Goal: Task Accomplishment & Management: Complete application form

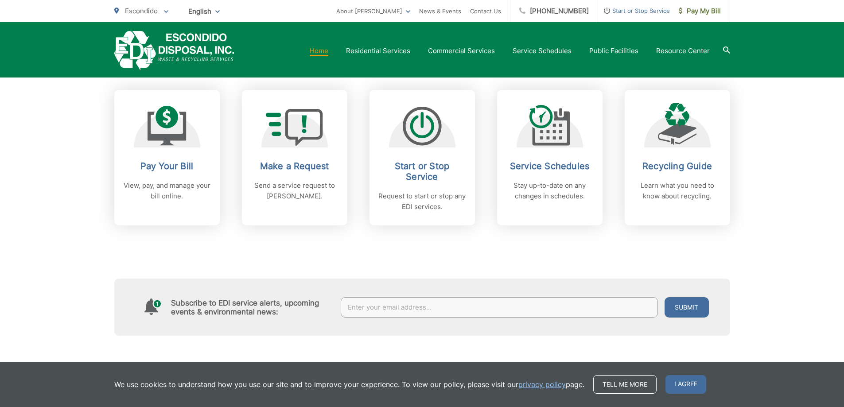
scroll to position [354, 0]
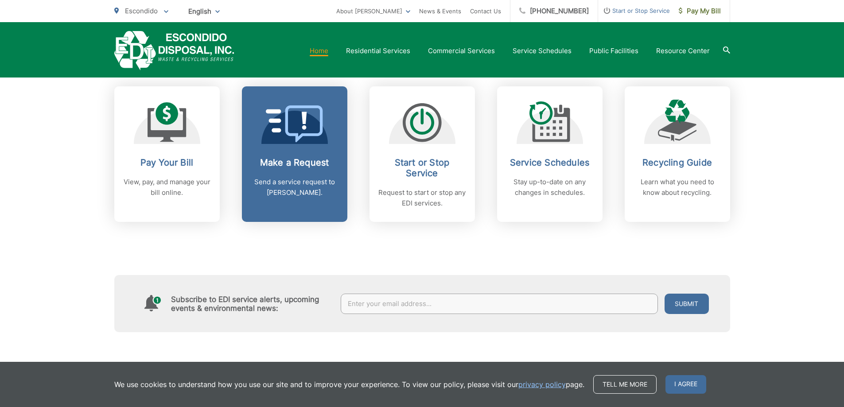
click at [274, 145] on link "Make a Request Send a service request to EDI." at bounding box center [294, 154] width 105 height 136
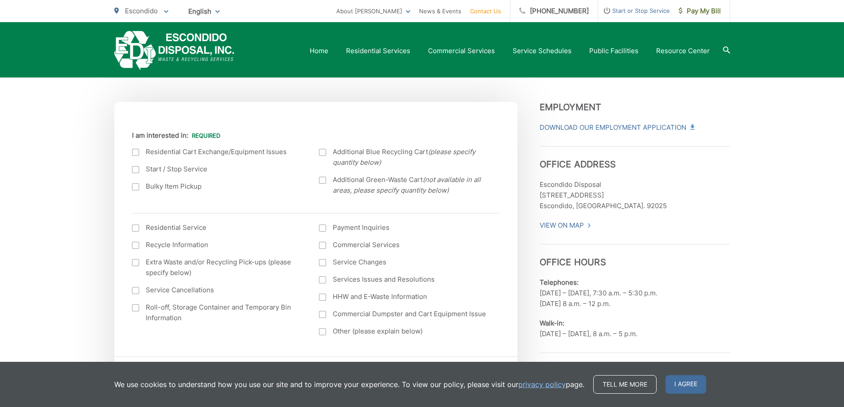
scroll to position [266, 0]
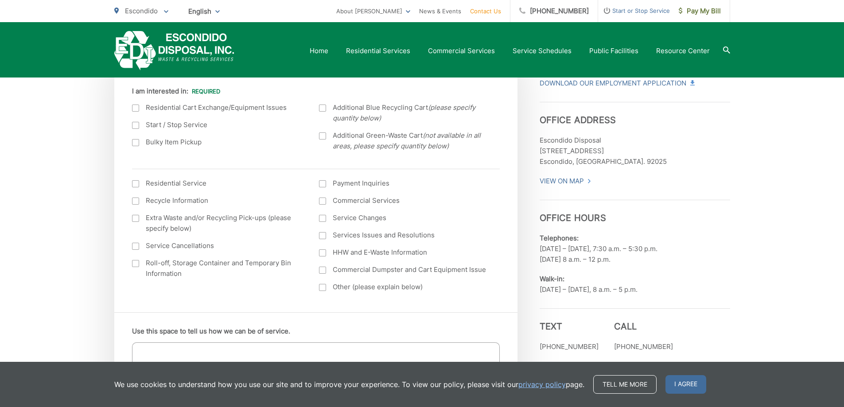
click at [326, 236] on label "Services Issues and Resolutions" at bounding box center [404, 235] width 170 height 11
click at [0, 0] on input "Services Issues and Resolutions" at bounding box center [0, 0] width 0 height 0
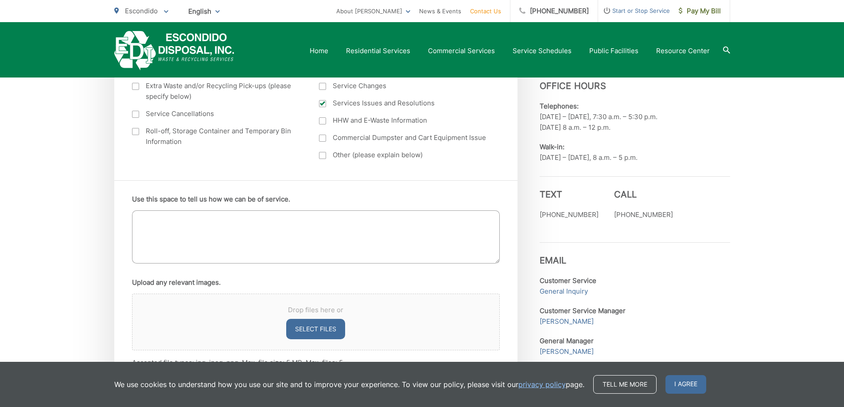
scroll to position [399, 0]
click at [248, 227] on textarea "Use this space to tell us how we can be of service." at bounding box center [316, 236] width 368 height 53
click at [259, 180] on div "Use this space to tell us how we can be of service. Upload any relevant images.…" at bounding box center [315, 279] width 403 height 201
click at [692, 383] on span "I agree" at bounding box center [685, 384] width 41 height 19
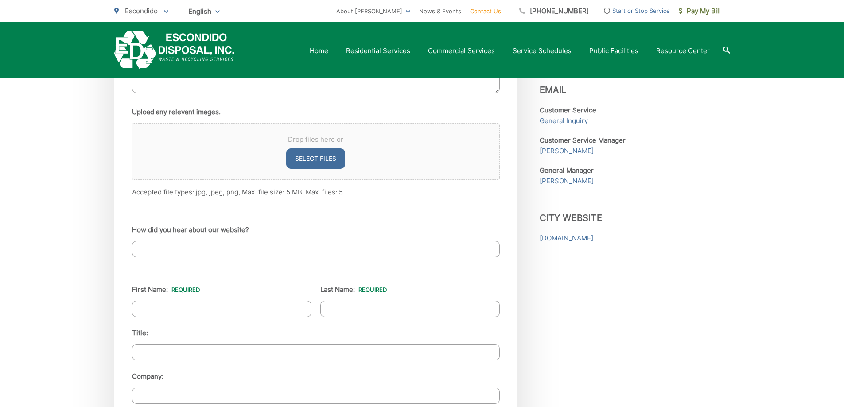
scroll to position [487, 0]
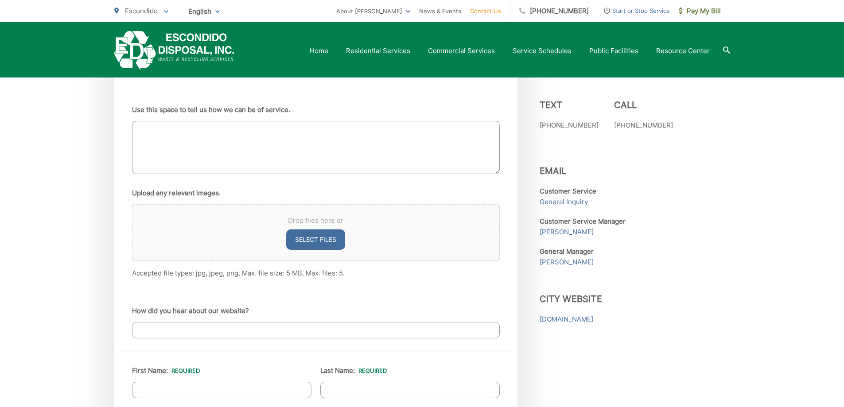
click at [328, 134] on textarea "Use this space to tell us how we can be of service." at bounding box center [316, 147] width 368 height 53
click at [303, 237] on button "Select files" at bounding box center [315, 239] width 59 height 20
type input "C:\fakepath\Waste Not Taken.jpg"
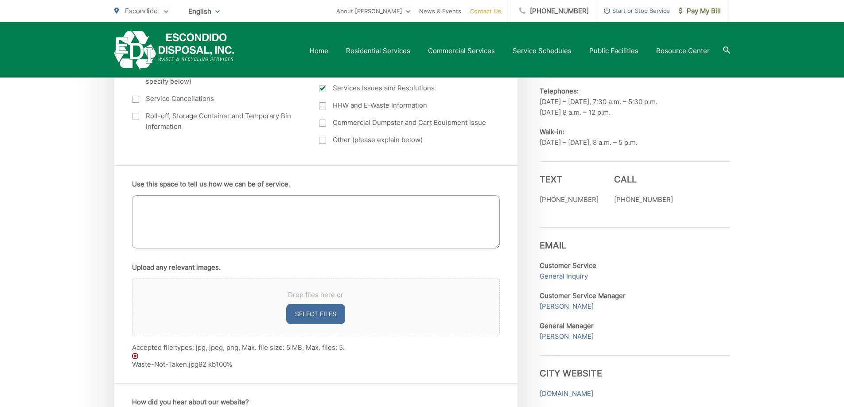
scroll to position [399, 0]
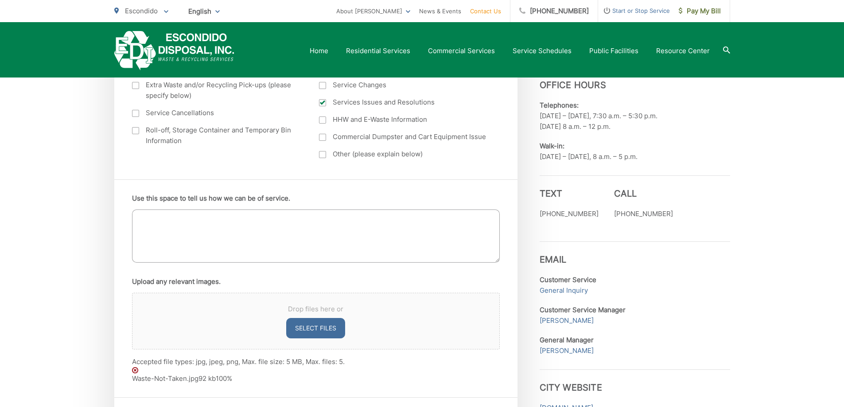
click at [201, 240] on textarea "Use this space to tell us how we can be of service." at bounding box center [316, 236] width 368 height 53
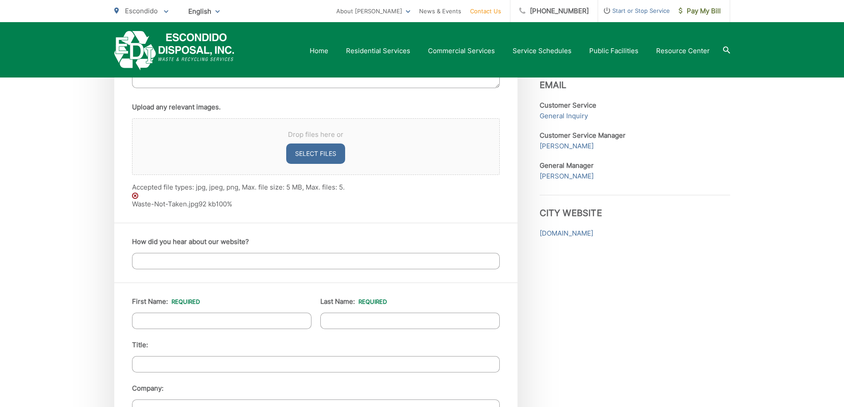
scroll to position [576, 0]
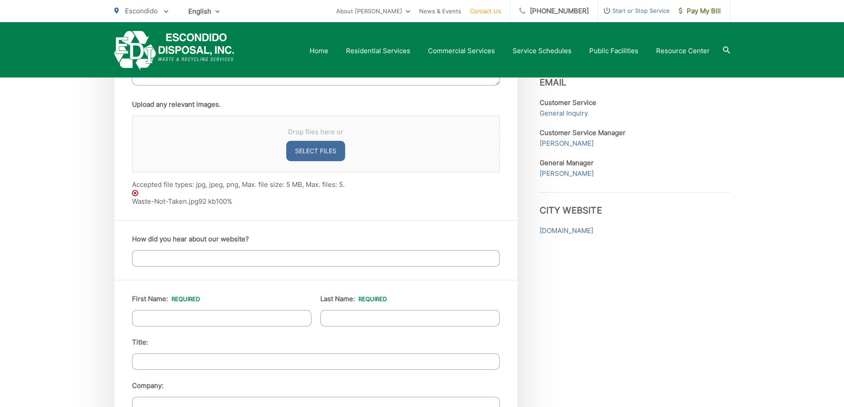
type textarea "Waste is not being picked up at the Escondido Public Library (239 S Kalmia St, …"
click at [169, 261] on input "How did you hear about our website?" at bounding box center [316, 258] width 368 height 16
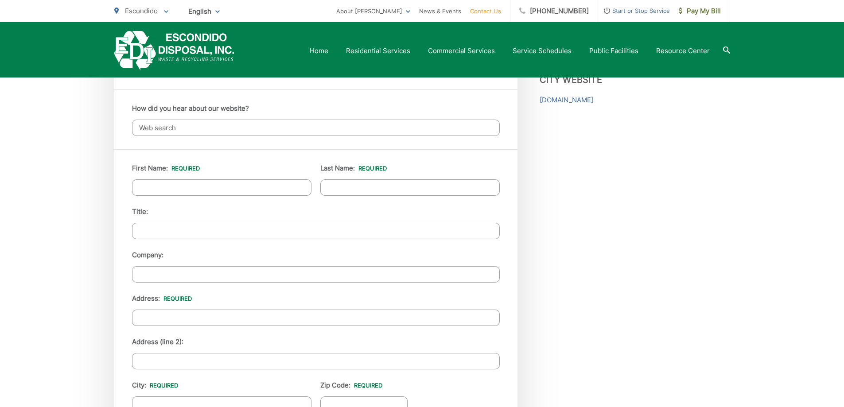
scroll to position [709, 0]
type input "Web search"
click at [155, 182] on input "First Name: *" at bounding box center [221, 185] width 179 height 16
click at [155, 182] on input "Rion" at bounding box center [221, 185] width 179 height 16
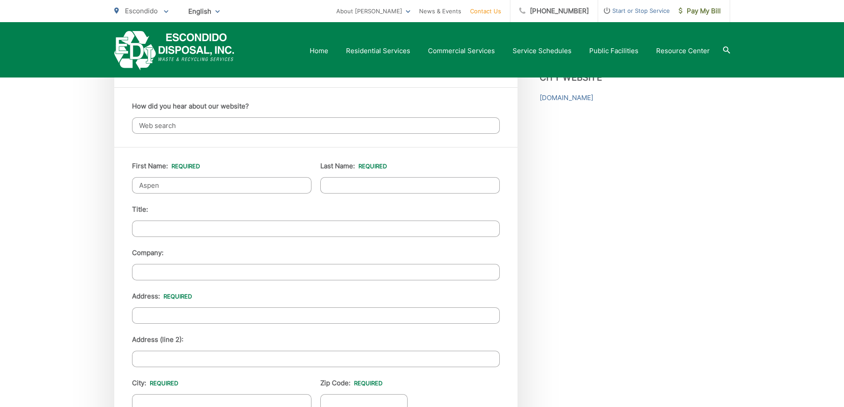
type input "Aspen"
type input "Hill"
type input "Operations Manager"
type input "Escondido Public Library"
type input "239 S Kalmia St"
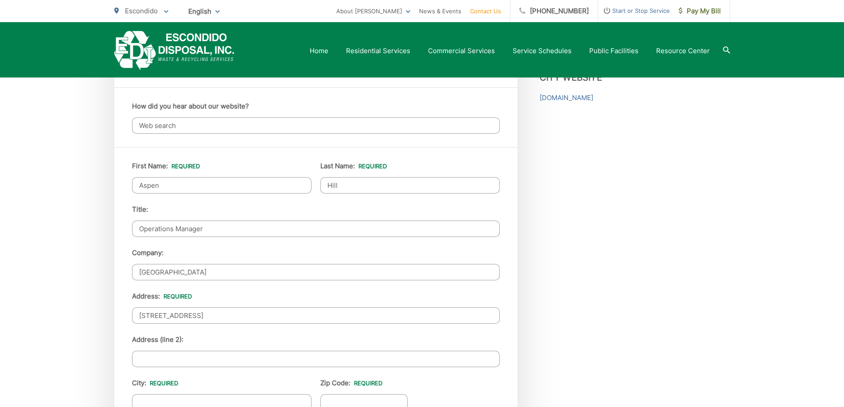
type input "Escondido"
type input "92025"
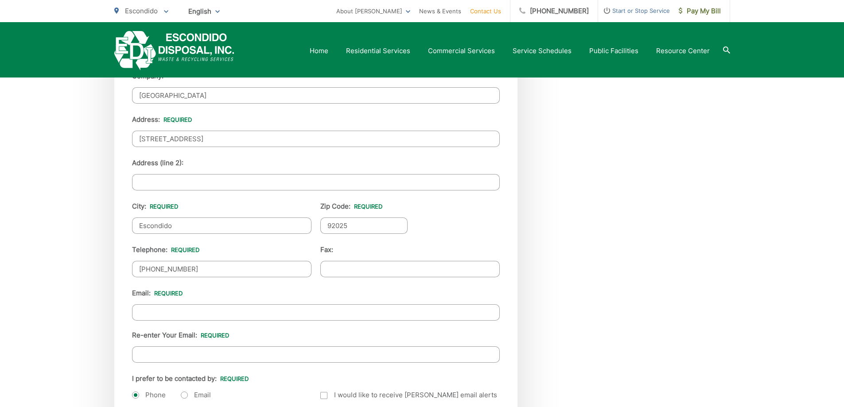
scroll to position [886, 0]
click at [226, 272] on input "(760) 410-8065" at bounding box center [221, 269] width 179 height 16
type input "(760) 672-3391"
click at [237, 314] on input "Email *" at bounding box center [316, 312] width 368 height 16
type input "aspen.hill@escondidolibrary.org"
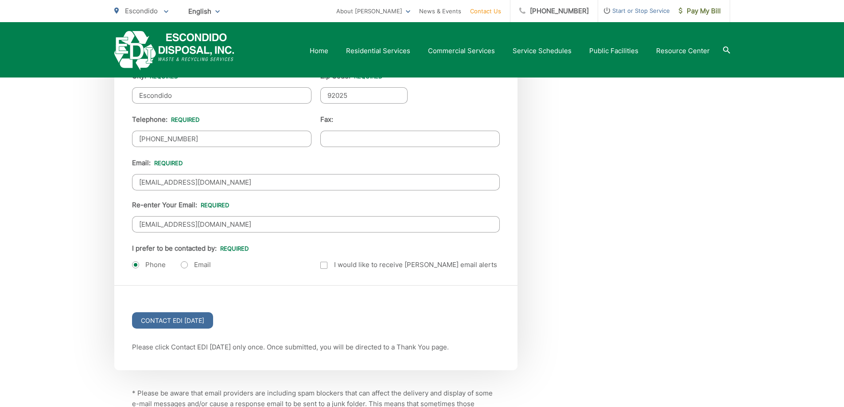
scroll to position [1019, 0]
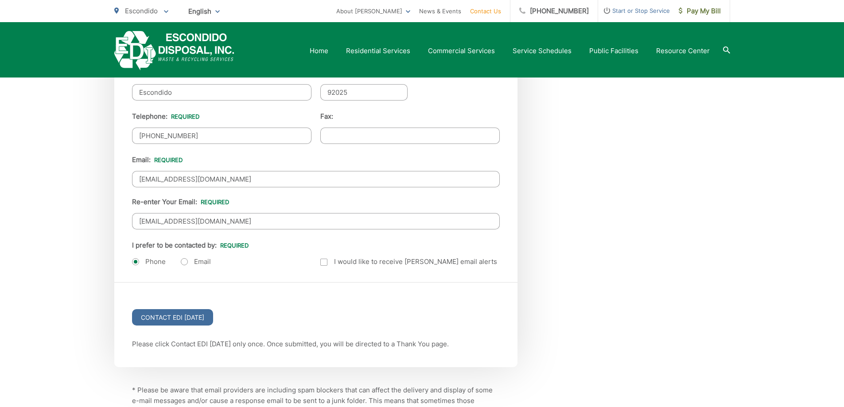
type input "aspen.hill@escondidolibrary.org"
click at [195, 263] on label "Email" at bounding box center [196, 261] width 30 height 9
radio input "true"
click at [146, 319] on input "Contact EDI Today" at bounding box center [172, 317] width 81 height 16
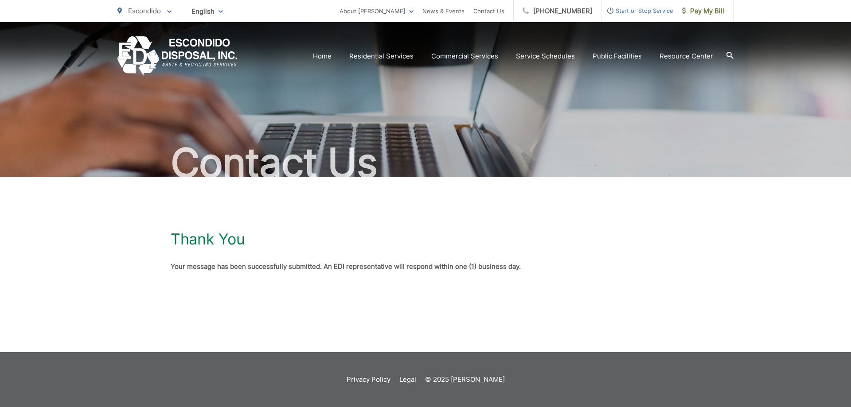
click at [316, 51] on section "Home Residential Services Curbside Pickup Recycling Organic Recycling Trash Hou…" at bounding box center [485, 56] width 496 height 17
click at [325, 54] on link "Home" at bounding box center [322, 56] width 19 height 11
